Goal: Task Accomplishment & Management: Complete application form

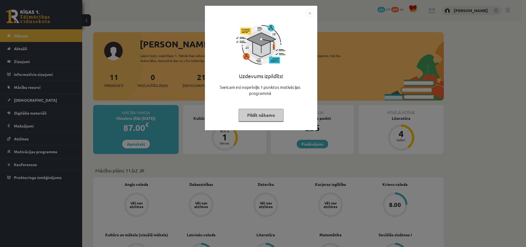
click at [267, 121] on button "Pildīt nākamo" at bounding box center [260, 115] width 45 height 13
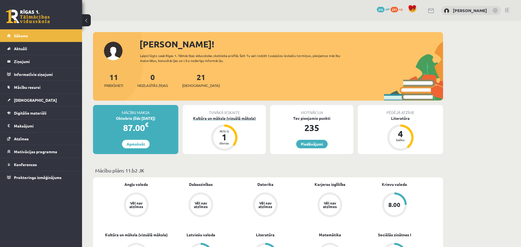
click at [228, 143] on div "dienas" at bounding box center [224, 142] width 16 height 3
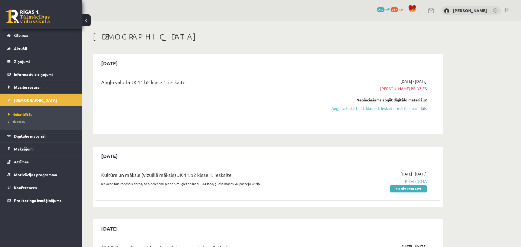
scroll to position [27, 0]
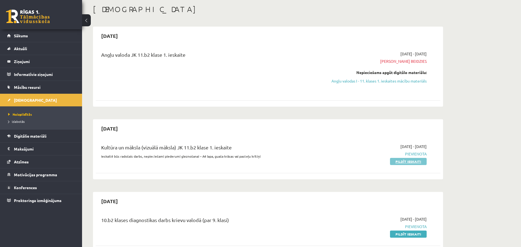
click at [408, 160] on link "Pildīt ieskaiti" at bounding box center [408, 161] width 37 height 7
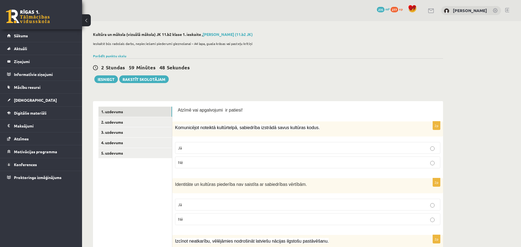
click at [292, 149] on p "Jā" at bounding box center [308, 148] width 260 height 6
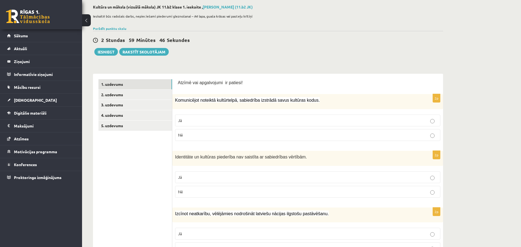
scroll to position [55, 0]
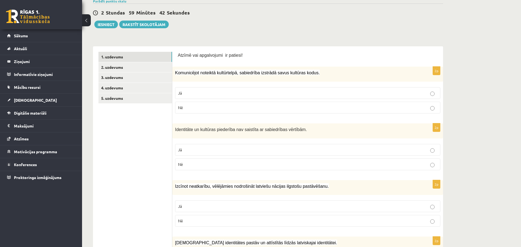
click at [272, 165] on p "Nē" at bounding box center [308, 164] width 260 height 6
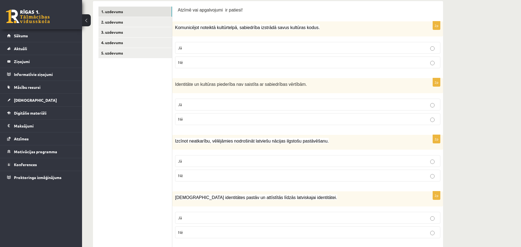
scroll to position [109, 0]
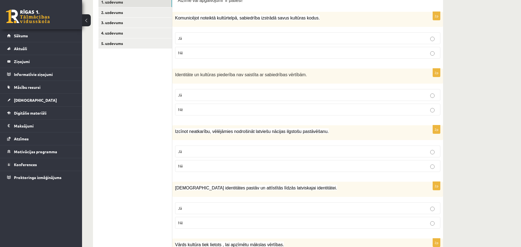
click at [235, 153] on p "Jā" at bounding box center [308, 151] width 260 height 6
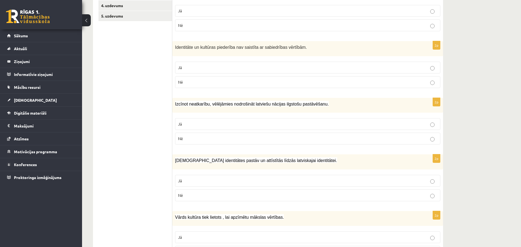
click at [234, 182] on p "Jā" at bounding box center [308, 181] width 260 height 6
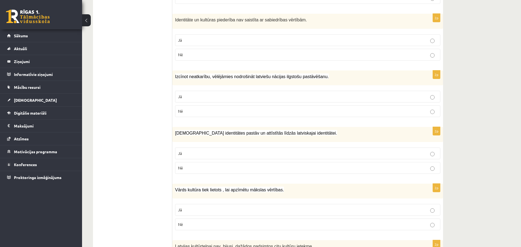
scroll to position [192, 0]
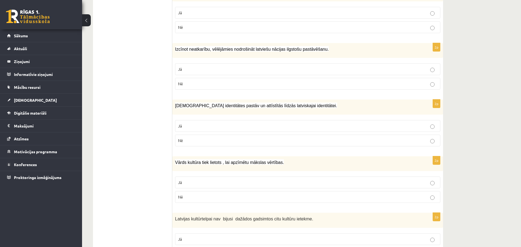
click at [234, 182] on p "Jā" at bounding box center [308, 182] width 260 height 6
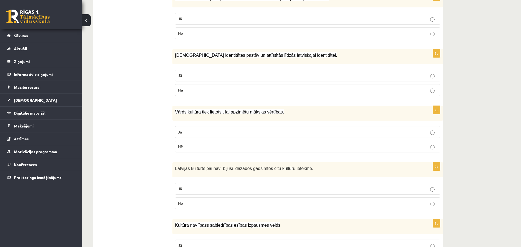
scroll to position [246, 0]
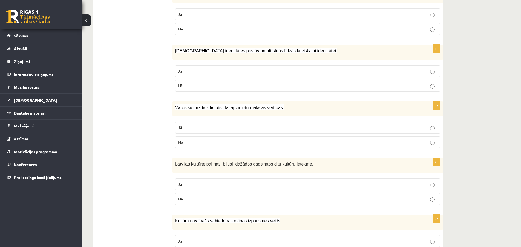
click at [218, 200] on p "Nē" at bounding box center [308, 199] width 260 height 6
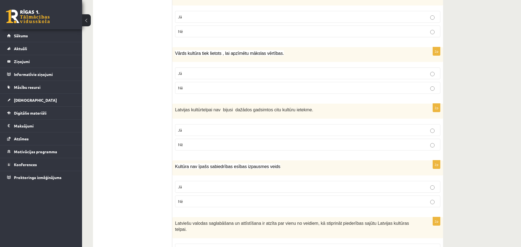
scroll to position [301, 0]
click at [192, 203] on p "Nē" at bounding box center [308, 201] width 260 height 6
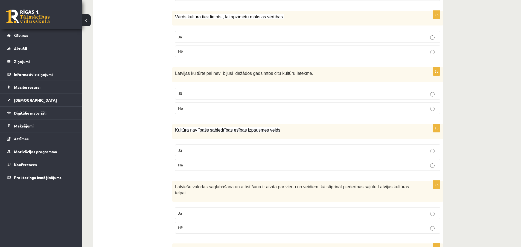
scroll to position [356, 0]
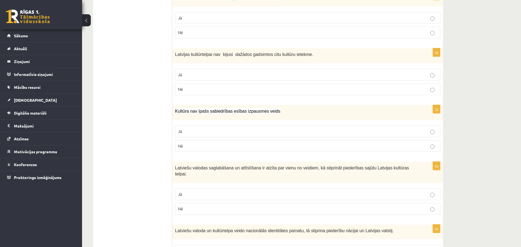
click at [201, 191] on p "Jā" at bounding box center [308, 194] width 260 height 6
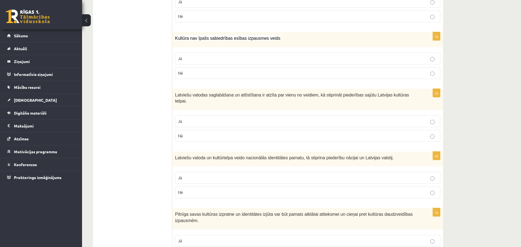
scroll to position [438, 0]
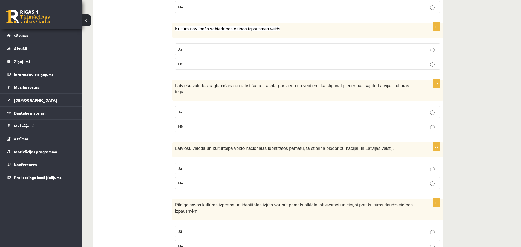
click at [202, 165] on p "Jā" at bounding box center [308, 168] width 260 height 6
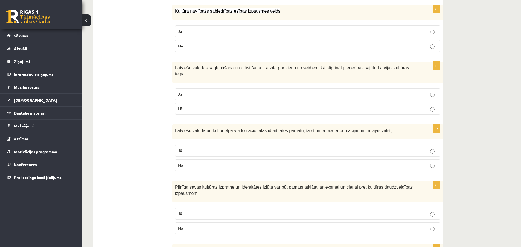
scroll to position [465, 0]
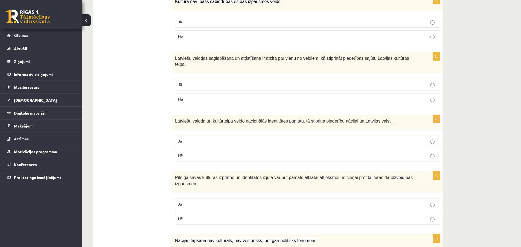
click at [206, 201] on p "Jā" at bounding box center [308, 204] width 260 height 6
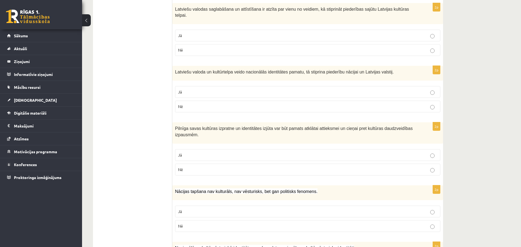
scroll to position [520, 0]
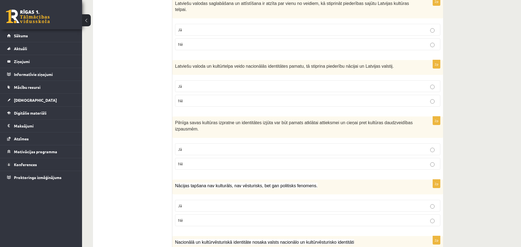
click at [210, 217] on p "Nē" at bounding box center [308, 220] width 260 height 6
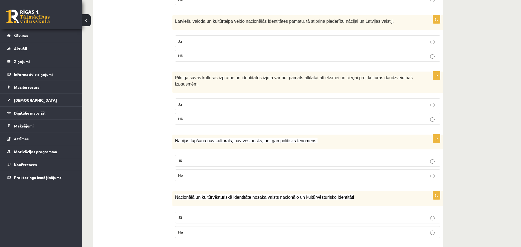
scroll to position [575, 0]
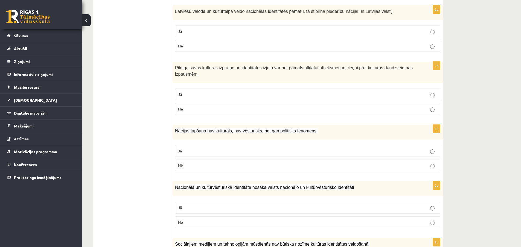
click at [225, 204] on p "Jā" at bounding box center [308, 207] width 260 height 6
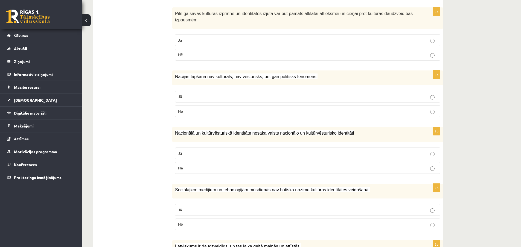
scroll to position [630, 0]
click at [213, 221] on p "Nē" at bounding box center [308, 224] width 260 height 6
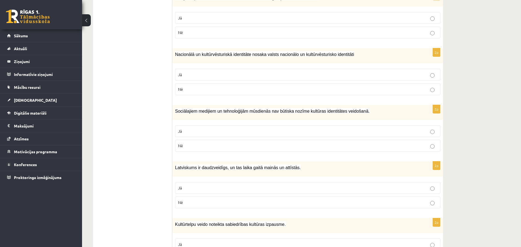
scroll to position [712, 0]
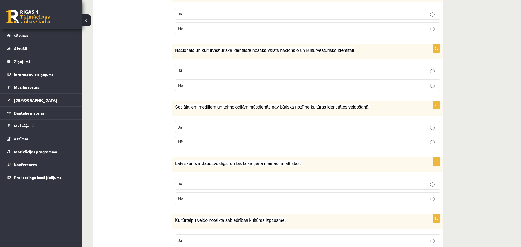
click at [231, 181] on p "Jā" at bounding box center [308, 184] width 260 height 6
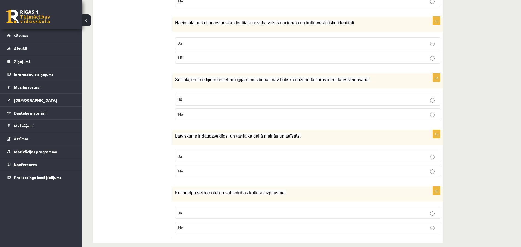
scroll to position [740, 0]
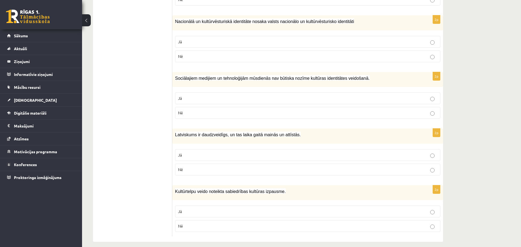
click at [222, 208] on p "Jā" at bounding box center [308, 211] width 260 height 6
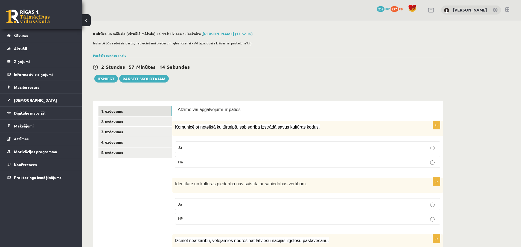
scroll to position [0, 0]
click at [129, 122] on link "2. uzdevums" at bounding box center [136, 122] width 74 height 10
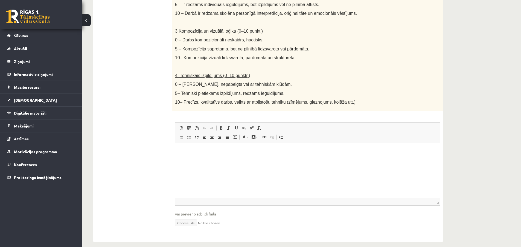
scroll to position [260, 0]
click at [260, 151] on p "Bagātinātā teksta redaktors, wiswyg-editor-user-answer-47433755321260" at bounding box center [308, 151] width 254 height 6
click at [326, 159] on html at bounding box center [307, 150] width 265 height 17
drag, startPoint x: 278, startPoint y: 160, endPoint x: 228, endPoint y: 160, distance: 49.5
click at [228, 159] on html at bounding box center [307, 150] width 265 height 17
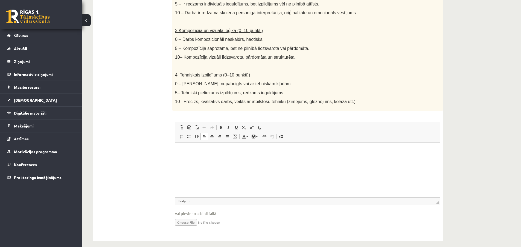
drag, startPoint x: 228, startPoint y: 160, endPoint x: 211, endPoint y: 185, distance: 30.9
click at [211, 159] on html at bounding box center [307, 150] width 265 height 17
click at [185, 217] on input "file" at bounding box center [308, 221] width 266 height 11
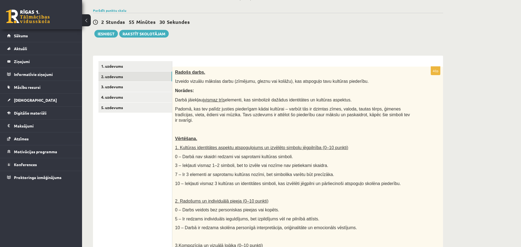
scroll to position [14, 0]
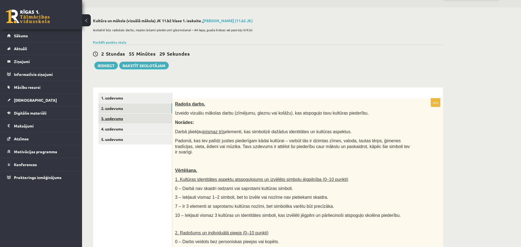
click at [128, 118] on link "3. uzdevums" at bounding box center [136, 118] width 74 height 10
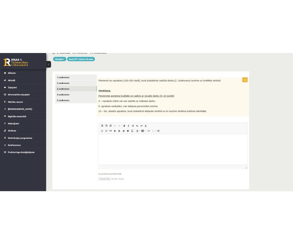
scroll to position [77, 0]
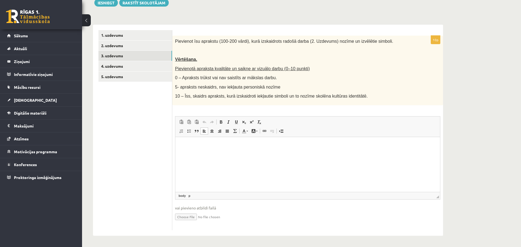
click at [256, 141] on html at bounding box center [307, 145] width 265 height 17
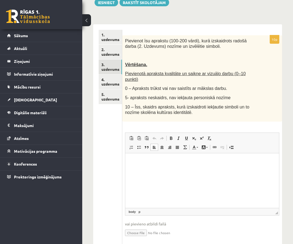
click at [185, 163] on p "Bagātinātā teksta redaktors, wiswyg-editor-user-answer-47433988222780" at bounding box center [202, 162] width 143 height 6
click at [85, 21] on button at bounding box center [86, 20] width 9 height 12
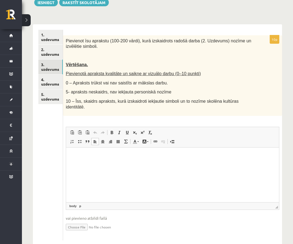
click at [87, 161] on html at bounding box center [172, 156] width 213 height 17
click at [82, 156] on p "**********" at bounding box center [171, 156] width 201 height 6
click at [83, 154] on p "**********" at bounding box center [171, 156] width 201 height 6
click at [83, 156] on p "**********" at bounding box center [171, 156] width 201 height 6
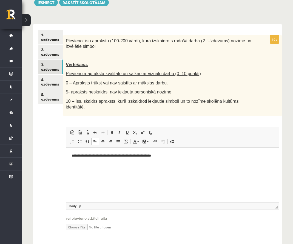
click at [113, 156] on p "**********" at bounding box center [171, 156] width 201 height 6
click at [168, 154] on p "**********" at bounding box center [171, 156] width 201 height 6
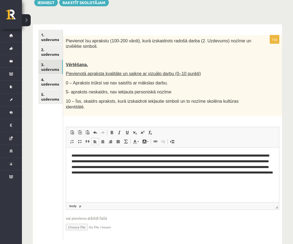
click at [127, 178] on p "**********" at bounding box center [171, 167] width 201 height 28
click at [221, 179] on p "**********" at bounding box center [171, 167] width 201 height 28
drag, startPoint x: 96, startPoint y: 185, endPoint x: 114, endPoint y: 185, distance: 18.9
click at [114, 185] on p "**********" at bounding box center [171, 170] width 201 height 34
click at [124, 185] on p "**********" at bounding box center [171, 170] width 201 height 34
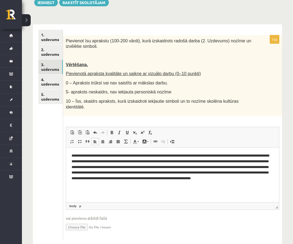
click at [145, 185] on p "**********" at bounding box center [171, 170] width 201 height 34
click at [124, 184] on p "**********" at bounding box center [171, 170] width 201 height 34
click at [147, 186] on p "**********" at bounding box center [171, 170] width 201 height 34
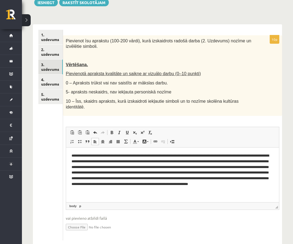
click at [157, 191] on p "**********" at bounding box center [171, 173] width 201 height 40
click at [182, 191] on p "**********" at bounding box center [171, 173] width 201 height 40
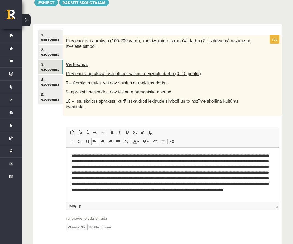
click at [221, 194] on p "**********" at bounding box center [169, 175] width 197 height 45
click at [99, 201] on p "**********" at bounding box center [169, 178] width 197 height 51
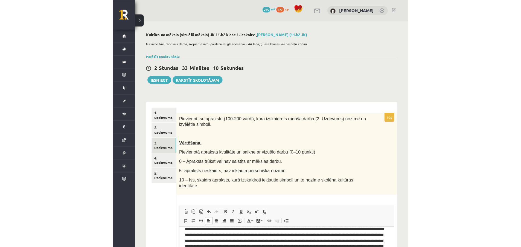
scroll to position [7, 0]
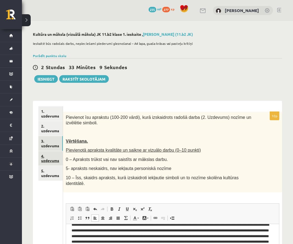
click at [52, 160] on link "4. uzdevums" at bounding box center [50, 158] width 24 height 15
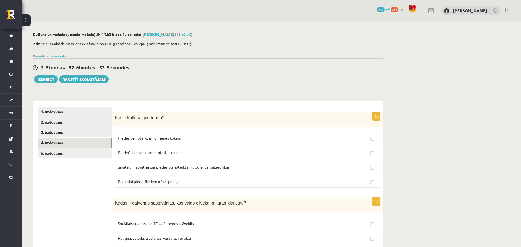
click at [207, 169] on span "Sajūta un izpratne par piederību noteiktai kultūrai vai sabiedrībai" at bounding box center [173, 166] width 111 height 5
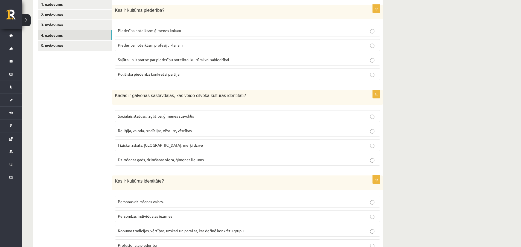
scroll to position [109, 0]
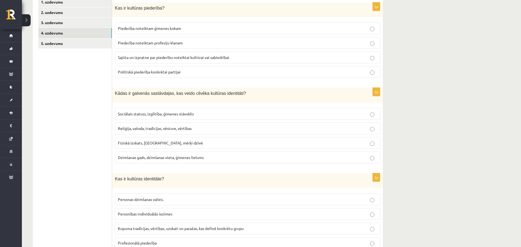
click at [219, 129] on p "Reliģija, valoda, tradīcijas, vēsture, vērtības" at bounding box center [248, 128] width 260 height 6
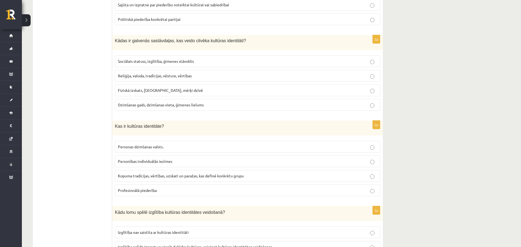
scroll to position [164, 0]
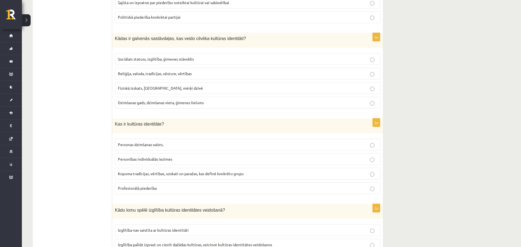
click at [250, 174] on p "Kopuma tradīcijas, vērtības, uzskati un paražas, kas definē konkrētu grupu" at bounding box center [248, 174] width 260 height 6
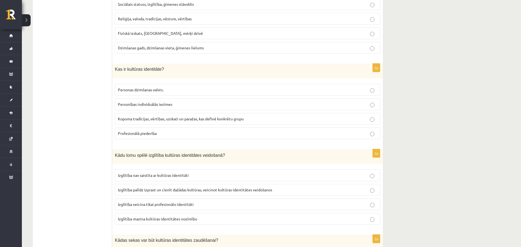
scroll to position [246, 0]
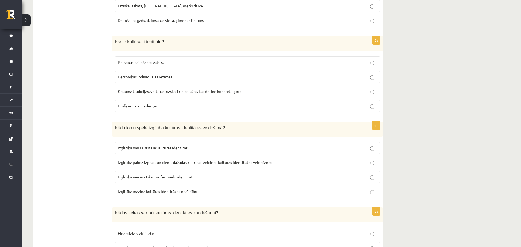
click at [248, 165] on p "Izglītība palīdz izprast un cienīt dažādas kultūras, veicinot kultūras identitā…" at bounding box center [248, 162] width 260 height 6
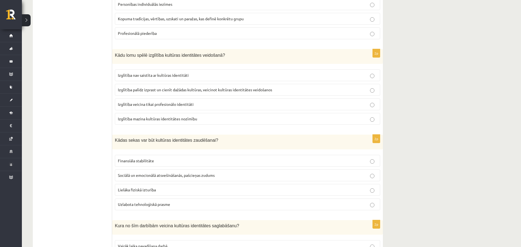
scroll to position [328, 0]
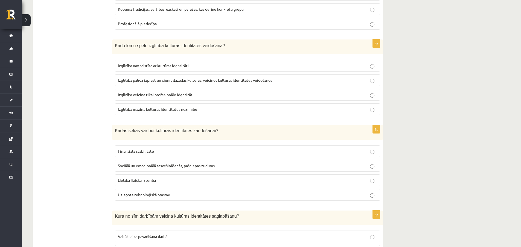
click at [248, 166] on p "Sociālā un emocionālā atsvešināšanās, pašcieņas zudums" at bounding box center [248, 166] width 260 height 6
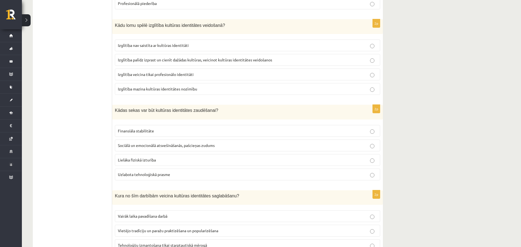
scroll to position [383, 0]
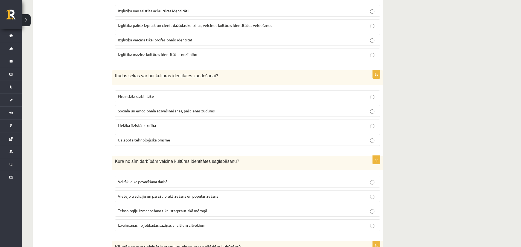
click at [235, 198] on p "Vietējo tradīciju un paražu praktizēšana un popularizēšana" at bounding box center [248, 196] width 260 height 6
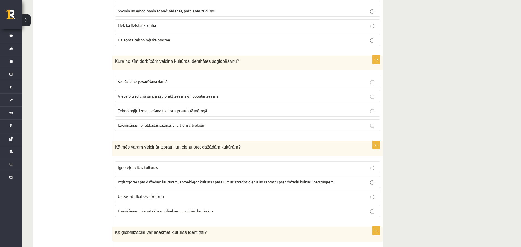
scroll to position [493, 0]
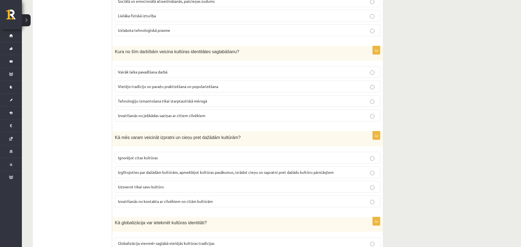
click at [254, 174] on p "Izglītojoties par dažādām kultūrām, apmeklējot kultūras pasākumus, izrādot cieņ…" at bounding box center [248, 172] width 260 height 6
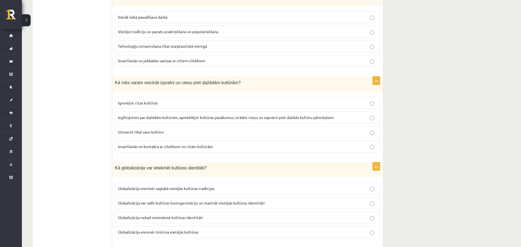
scroll to position [575, 0]
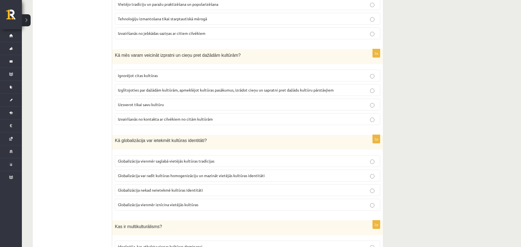
click at [275, 176] on p "Globalizācija var radīt kultūras homogenizāciju un mazināt vietējās kultūras id…" at bounding box center [248, 175] width 260 height 6
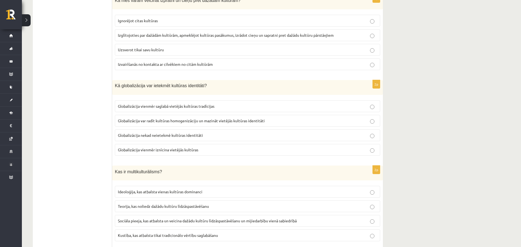
scroll to position [657, 0]
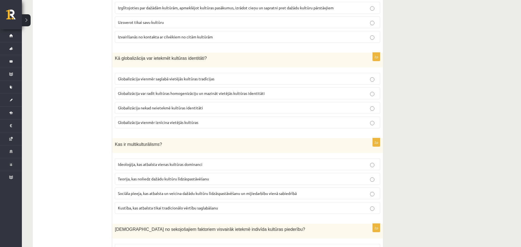
click at [275, 196] on p "Sociāla pieeja, kas atbalsta un veicina dažādu kultūru līdzāspastāvēšanu un mij…" at bounding box center [248, 193] width 260 height 6
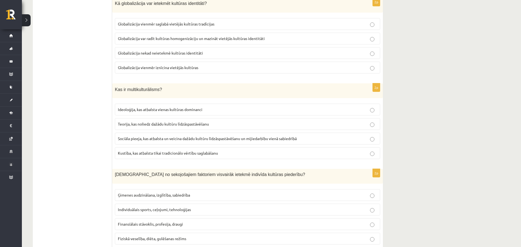
scroll to position [731, 0]
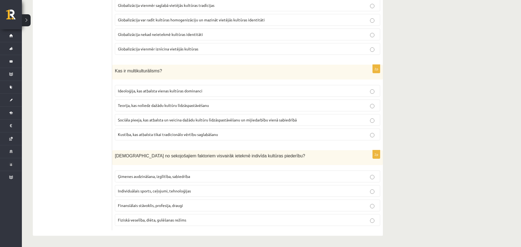
click at [270, 178] on p "Ģimenes audzināšana, izglītība, sabiedrība" at bounding box center [248, 176] width 260 height 6
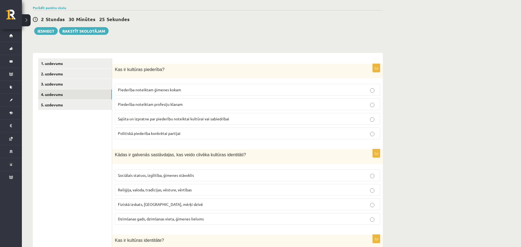
scroll to position [46, 0]
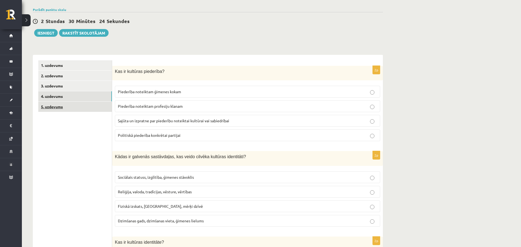
click at [54, 104] on link "5. uzdevums" at bounding box center [75, 107] width 74 height 10
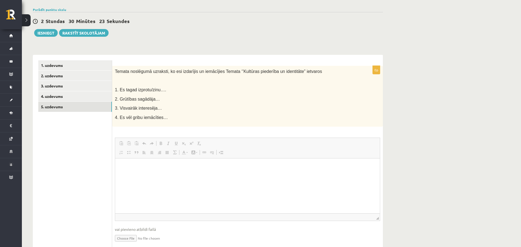
scroll to position [0, 0]
click at [212, 164] on p "Bagātinātā teksta redaktors, wiswyg-editor-user-answer-47433808811700" at bounding box center [248, 167] width 254 height 6
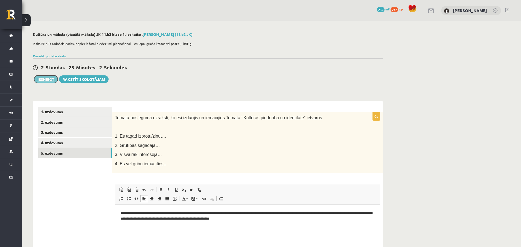
click at [41, 79] on button "Iesniegt" at bounding box center [46, 79] width 24 height 8
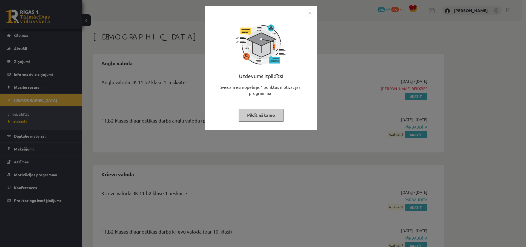
click at [260, 113] on button "Pildīt nākamo" at bounding box center [260, 115] width 45 height 13
